Goal: Check status: Check status

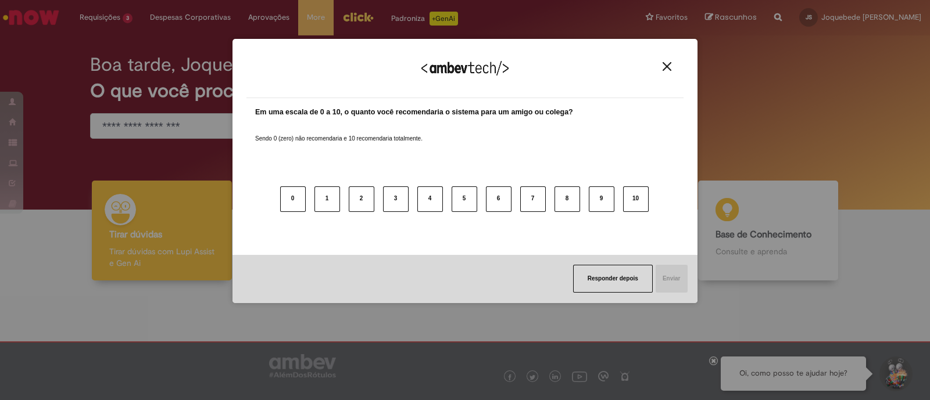
drag, startPoint x: 654, startPoint y: 66, endPoint x: 668, endPoint y: 66, distance: 14.5
click at [660, 66] on div "Agradecemos seu feedback!" at bounding box center [464, 75] width 437 height 45
click at [669, 66] on img "Close" at bounding box center [666, 66] width 9 height 9
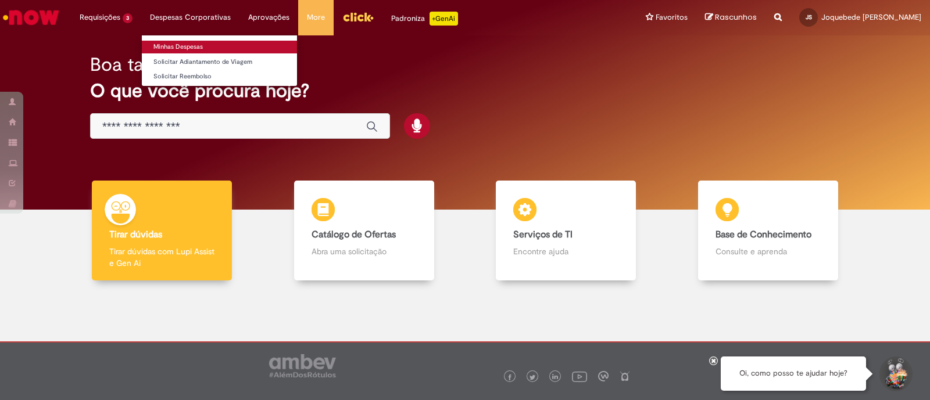
click at [205, 41] on link "Minhas Despesas" at bounding box center [219, 47] width 155 height 13
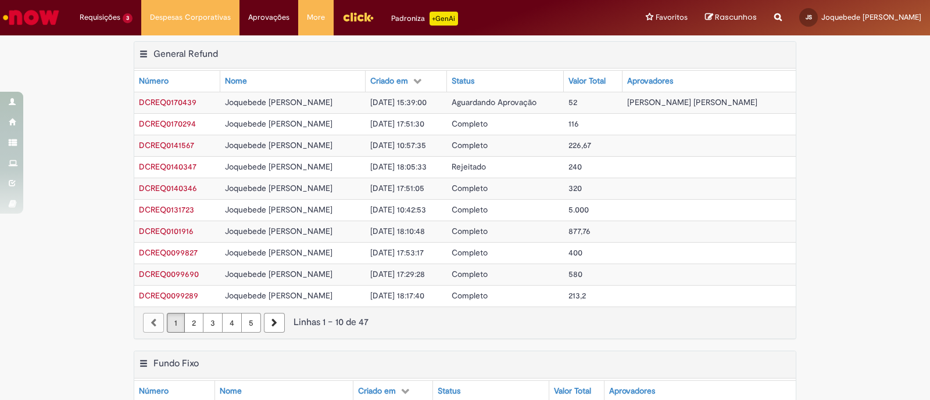
click at [424, 209] on span "[DATE] 10:42:53" at bounding box center [398, 210] width 56 height 10
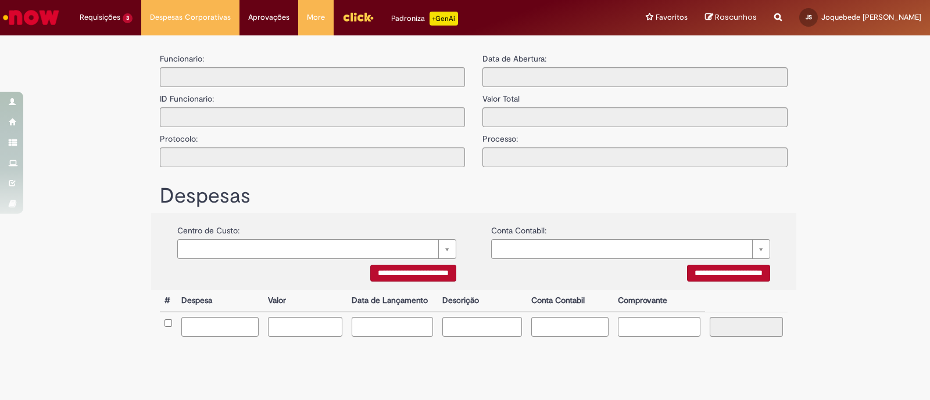
type input "**********"
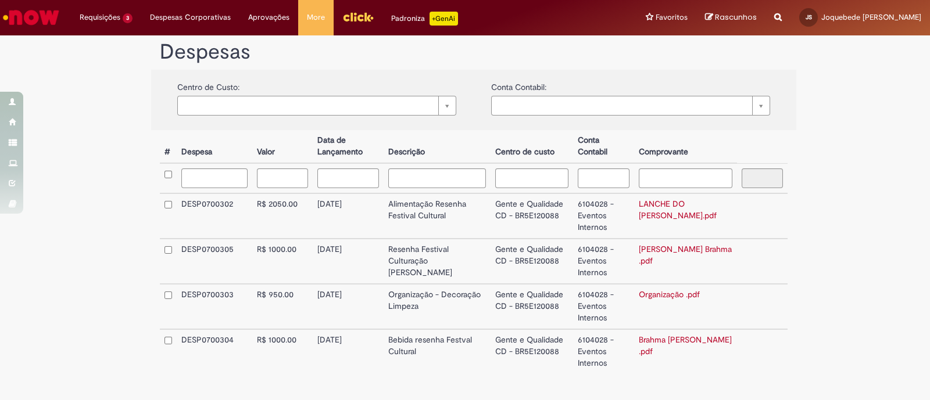
scroll to position [312, 0]
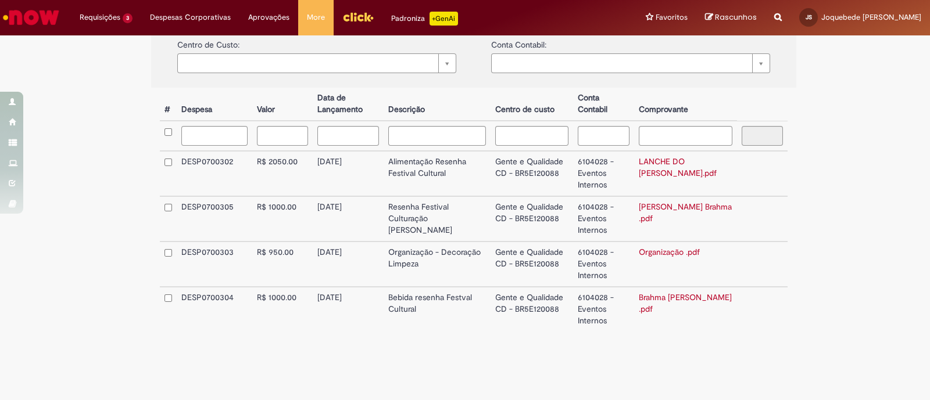
click at [664, 205] on link "[PERSON_NAME] Brahma .pdf" at bounding box center [685, 213] width 93 height 22
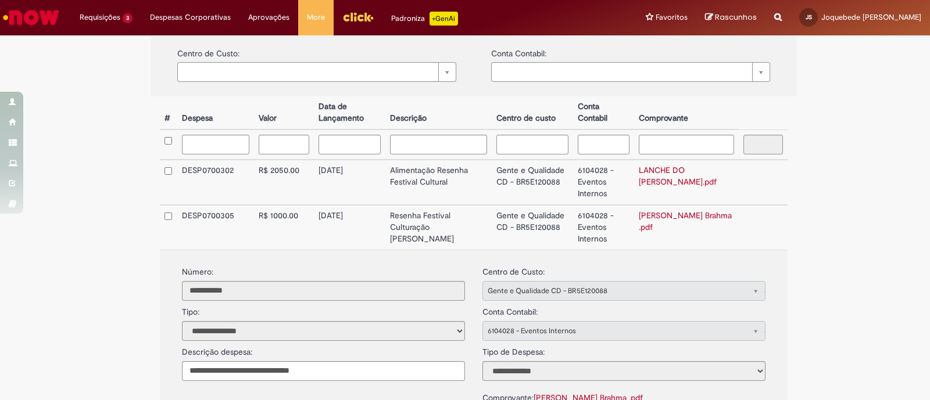
scroll to position [385, 0]
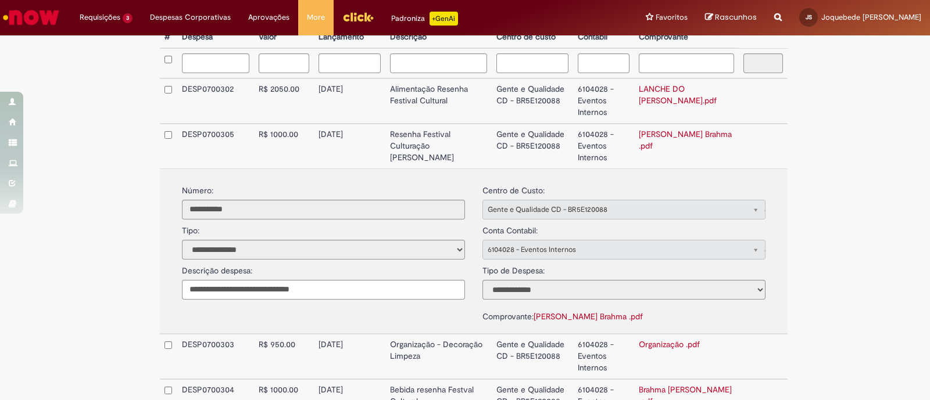
click at [288, 87] on td "R$ 2050.00" at bounding box center [283, 100] width 59 height 45
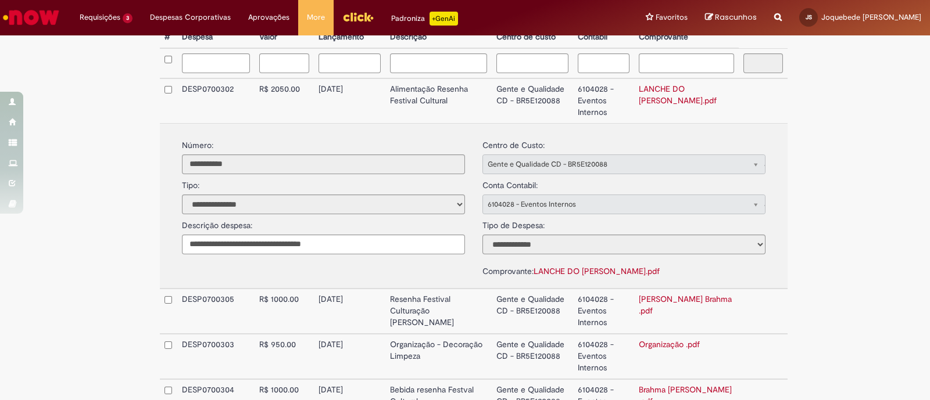
click at [533, 268] on link "LANCHE DO [PERSON_NAME].pdf" at bounding box center [596, 271] width 126 height 10
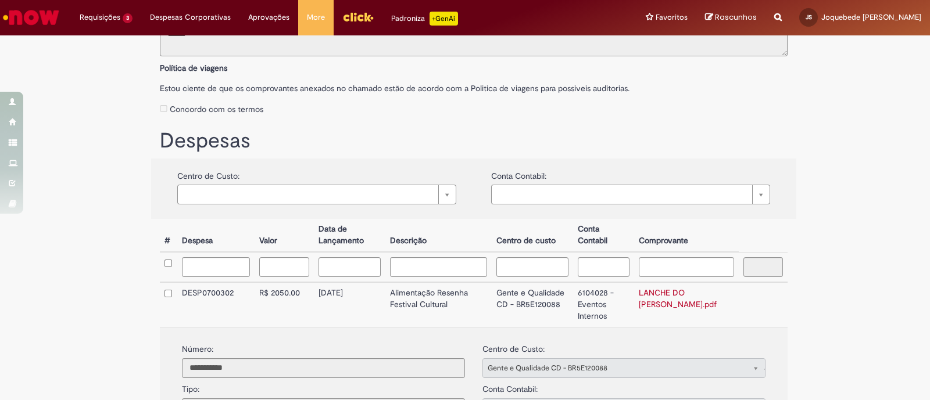
scroll to position [326, 0]
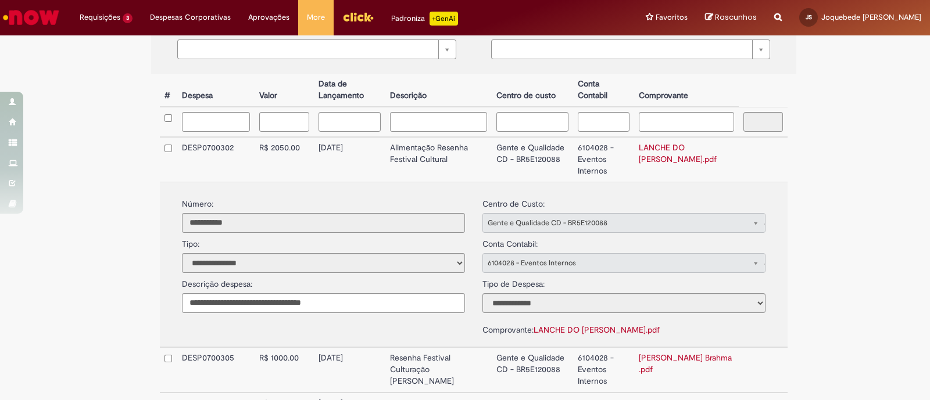
click at [378, 148] on td "[DATE]" at bounding box center [349, 159] width 71 height 45
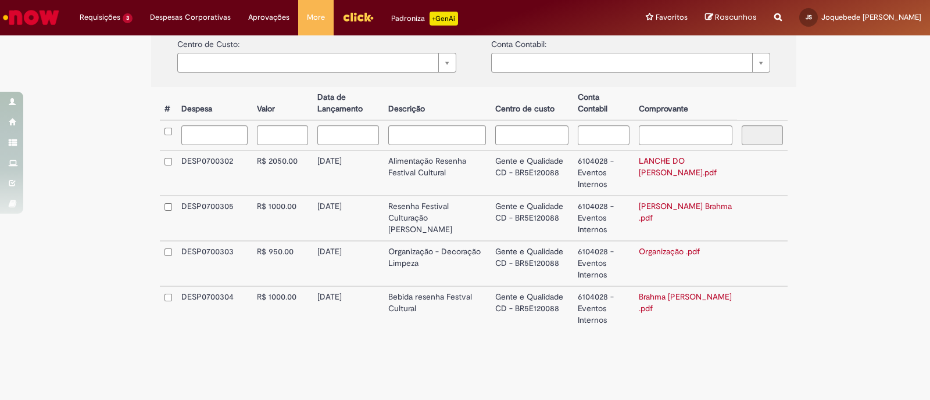
click at [366, 253] on td "[DATE]" at bounding box center [348, 263] width 71 height 45
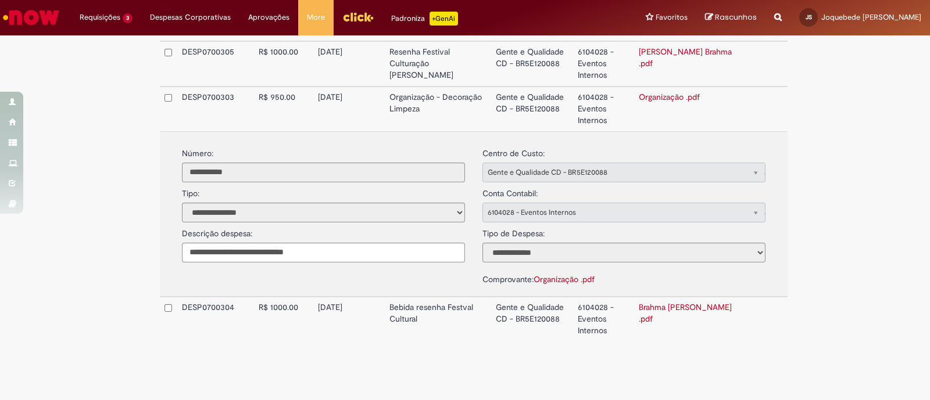
scroll to position [471, 0]
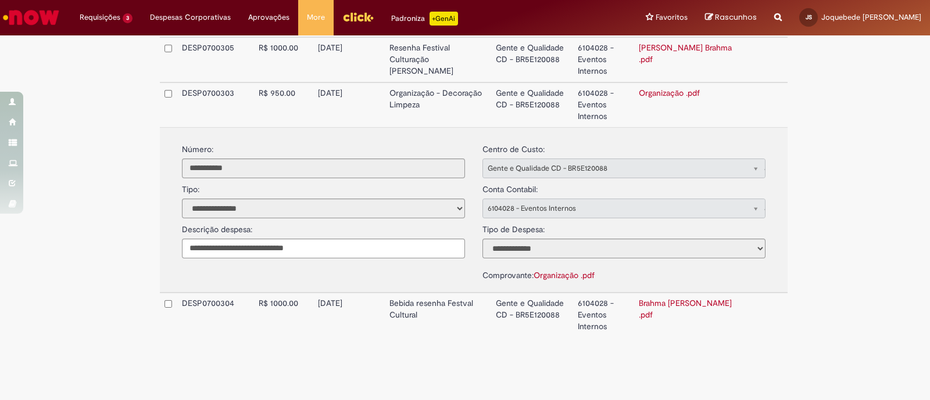
click at [533, 273] on link "Organização .pdf" at bounding box center [563, 275] width 61 height 10
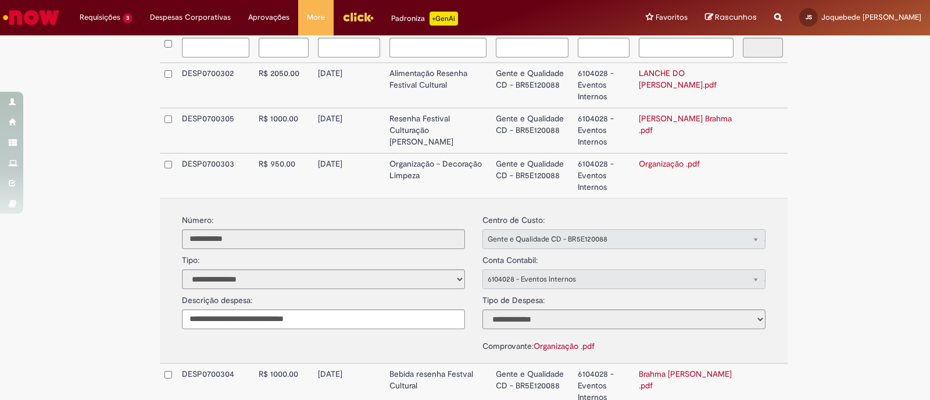
scroll to position [399, 0]
click at [452, 174] on td "Organização - Decoração Limpeza" at bounding box center [438, 177] width 106 height 45
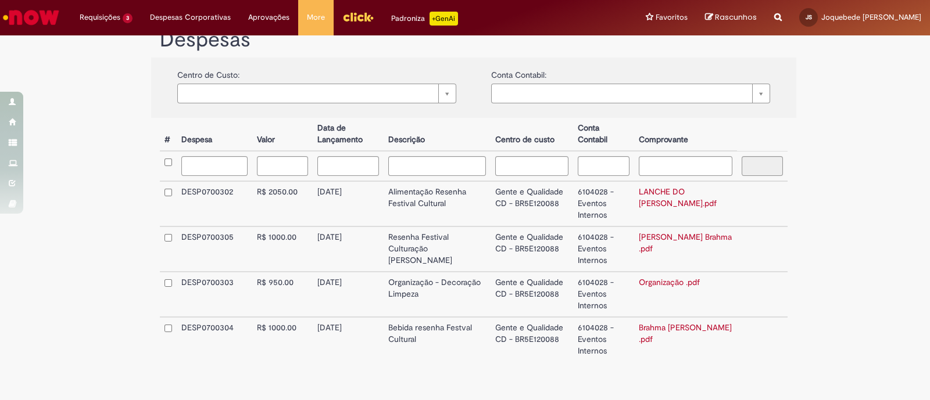
scroll to position [312, 0]
